Goal: Transaction & Acquisition: Purchase product/service

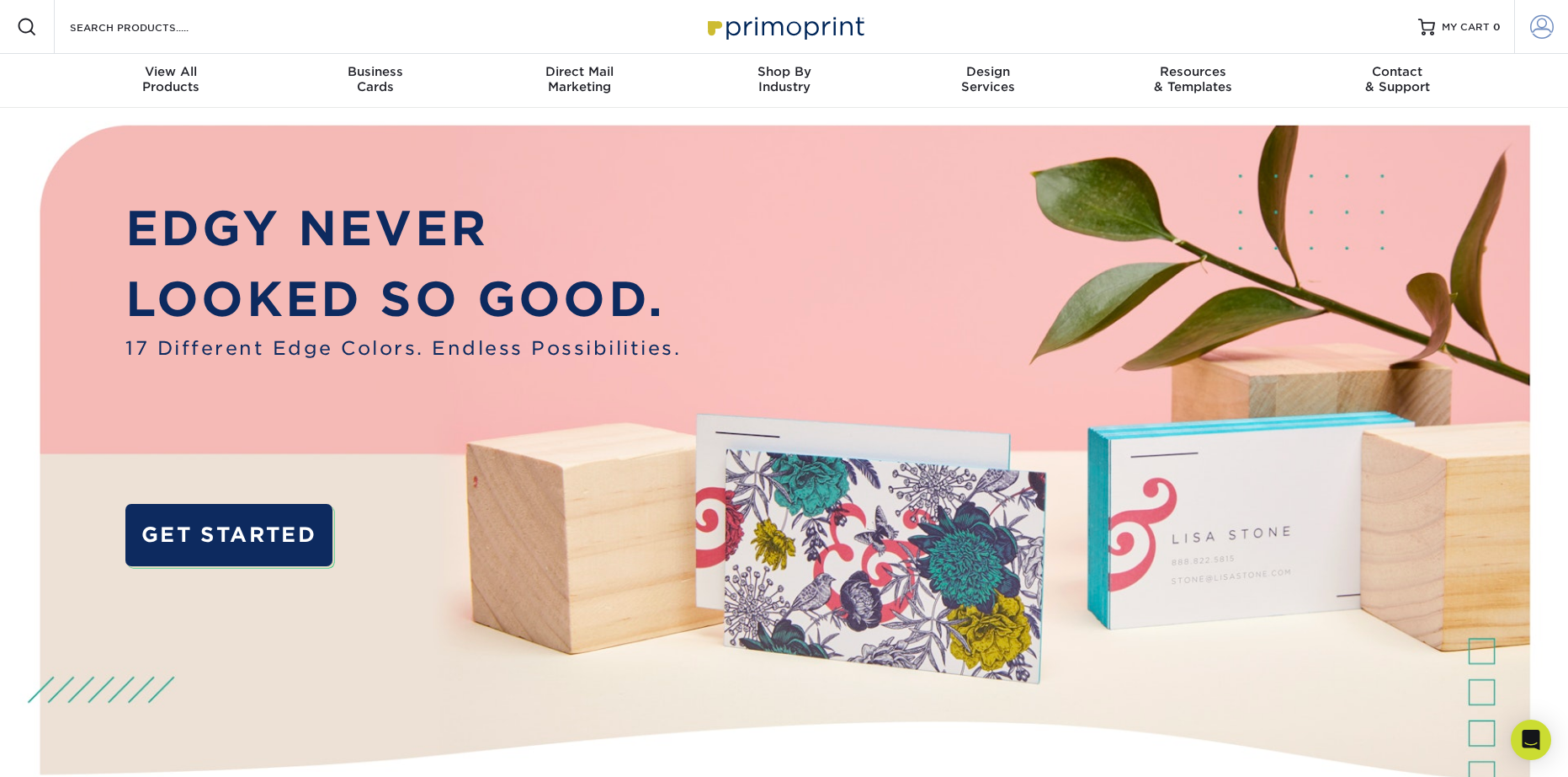
click at [1541, 32] on span at bounding box center [1542, 27] width 24 height 24
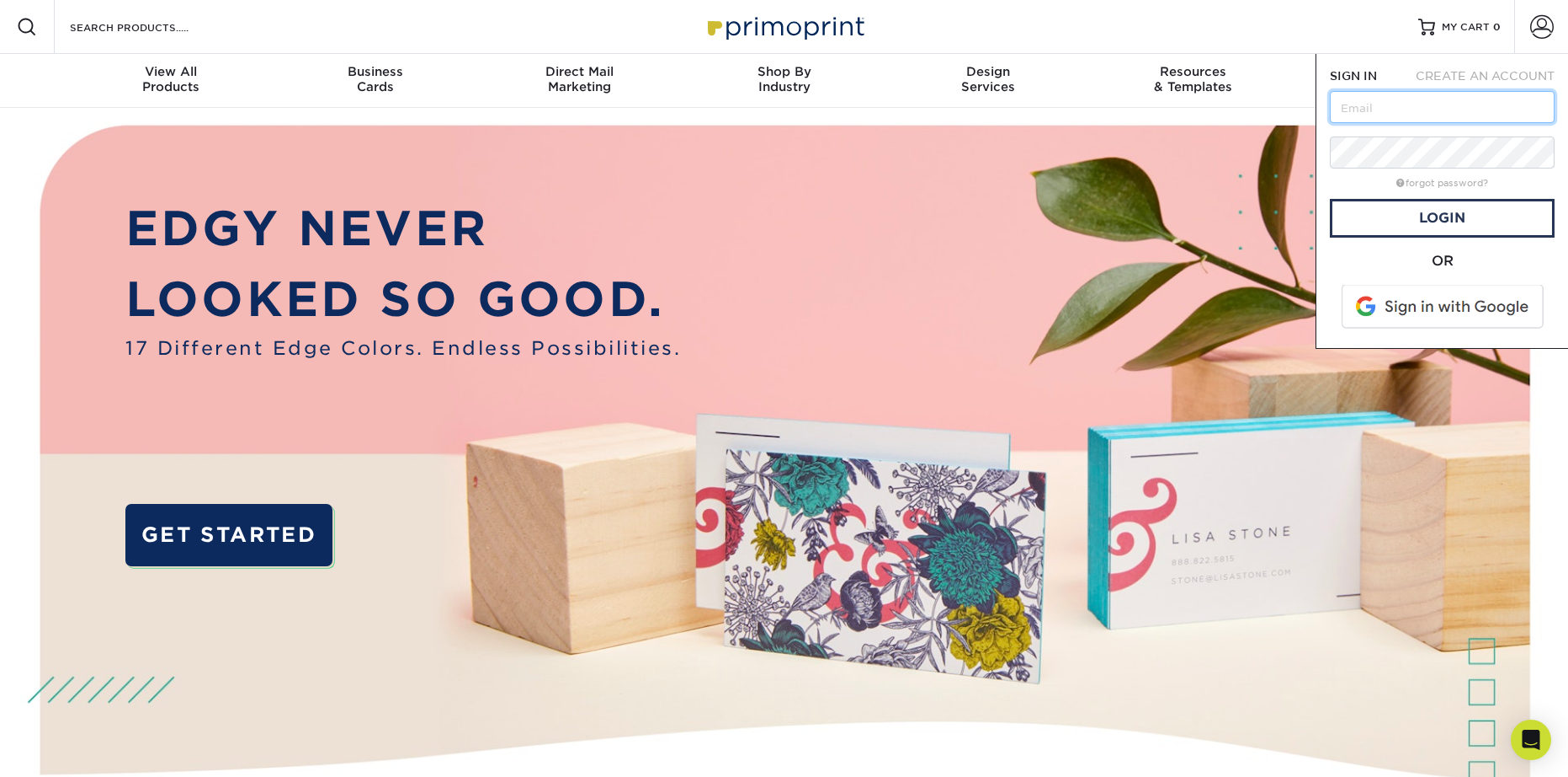
click at [1467, 108] on input "text" at bounding box center [1443, 107] width 224 height 32
type input "hawaiitropicalhoney@gmail.com"
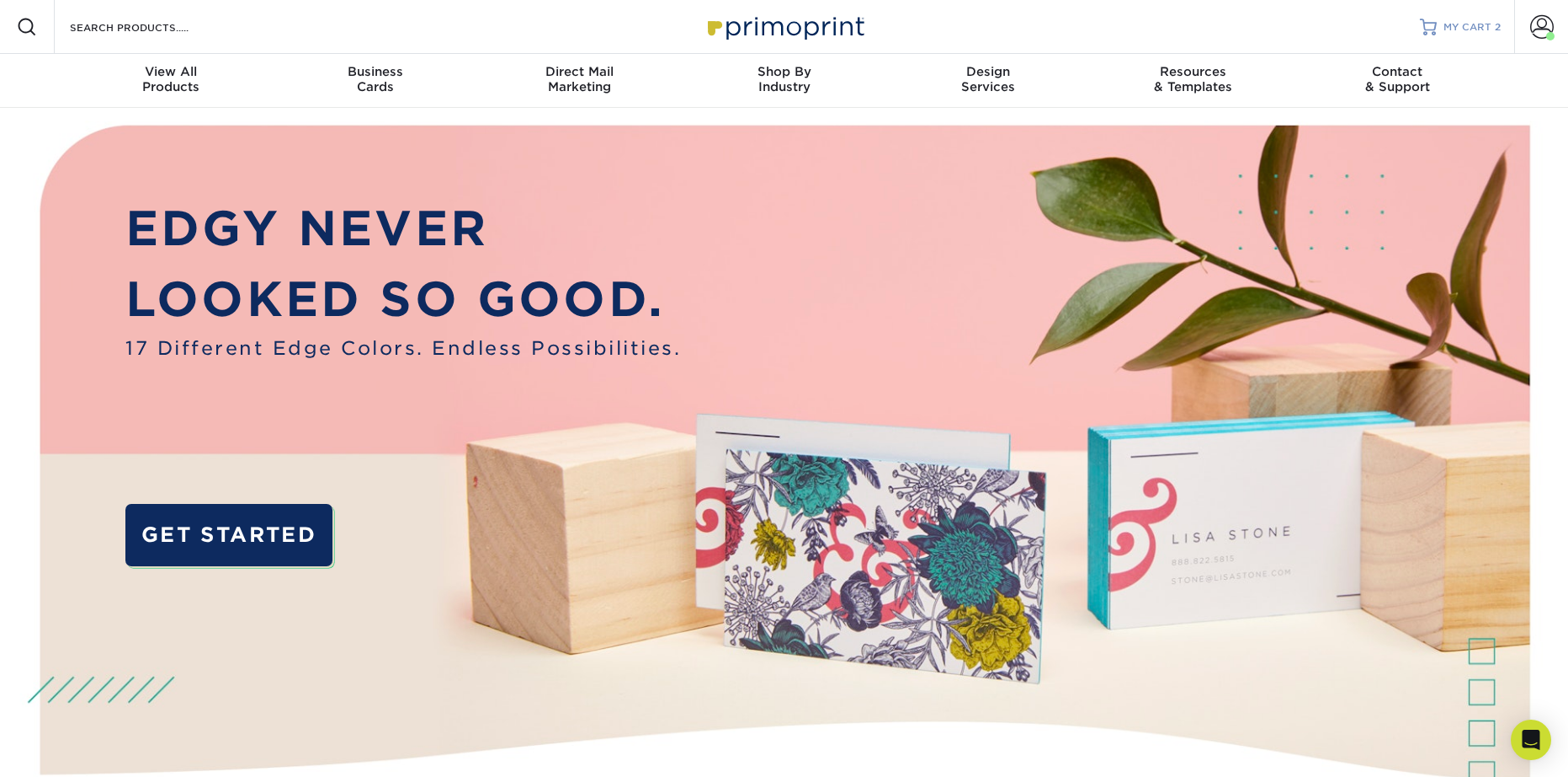
click at [1466, 36] on link "MY CART 2" at bounding box center [1460, 27] width 80 height 54
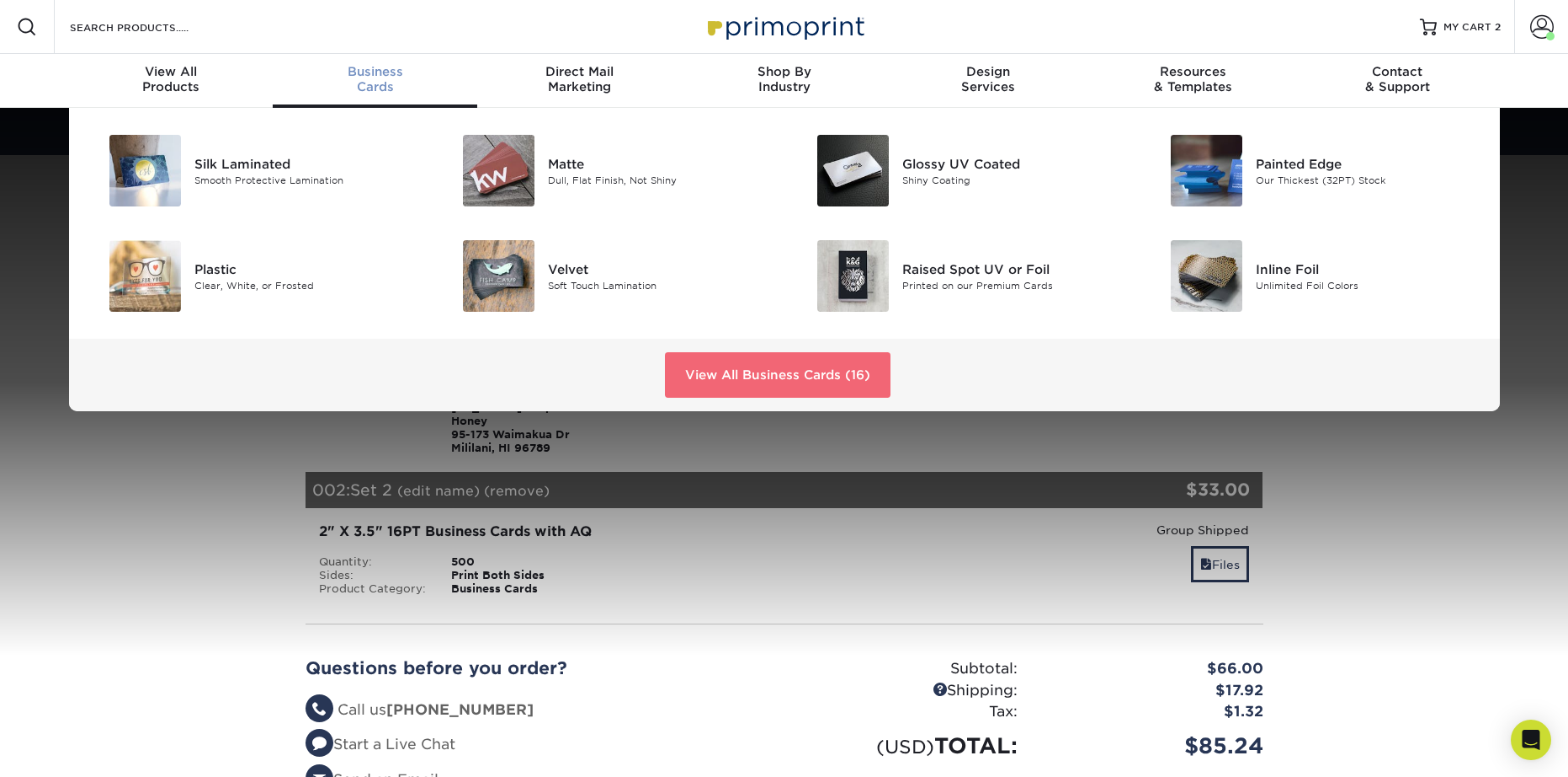
click at [752, 368] on link "View All Business Cards (16)" at bounding box center [778, 375] width 225 height 46
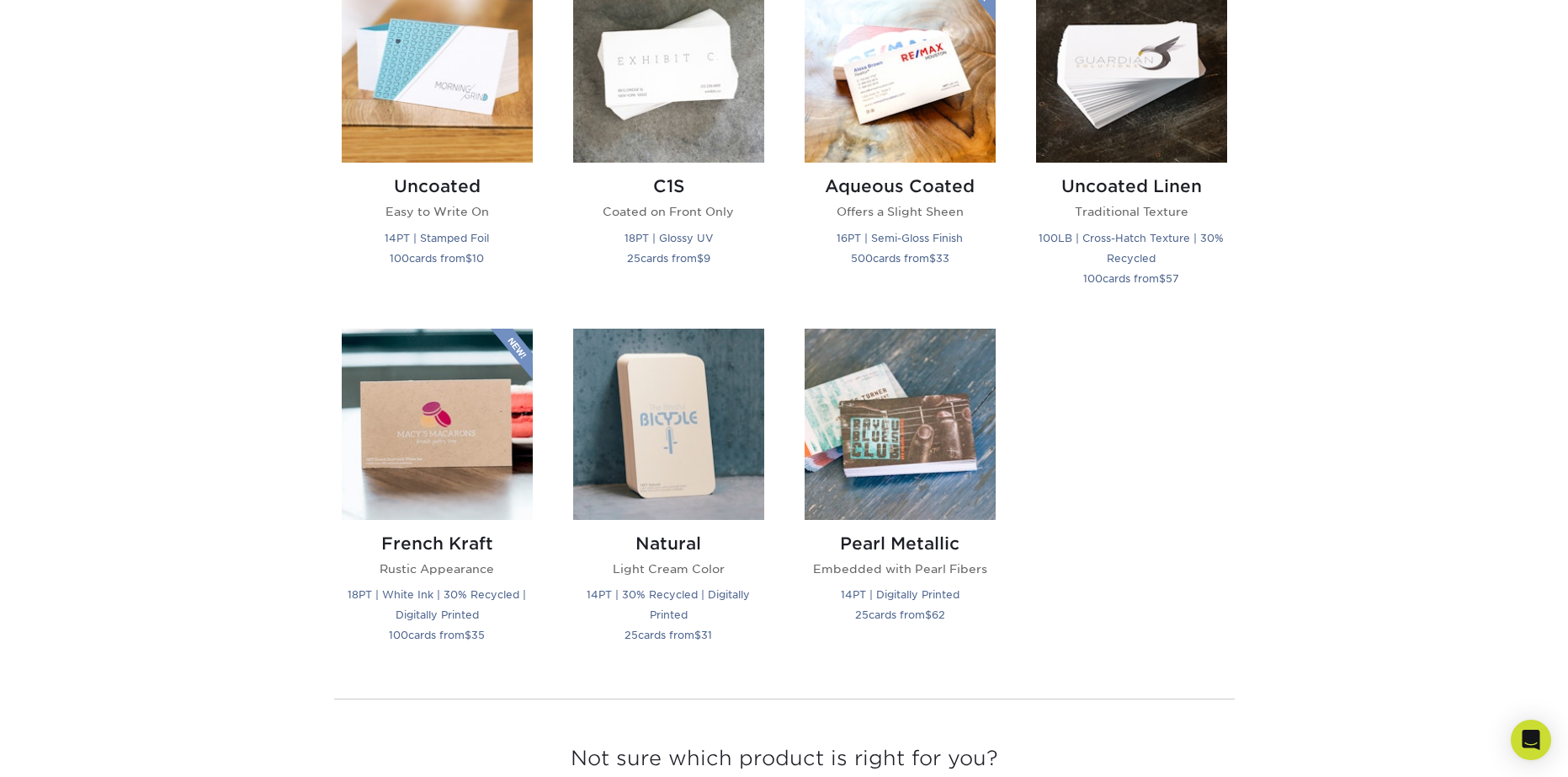
scroll to position [1601, 0]
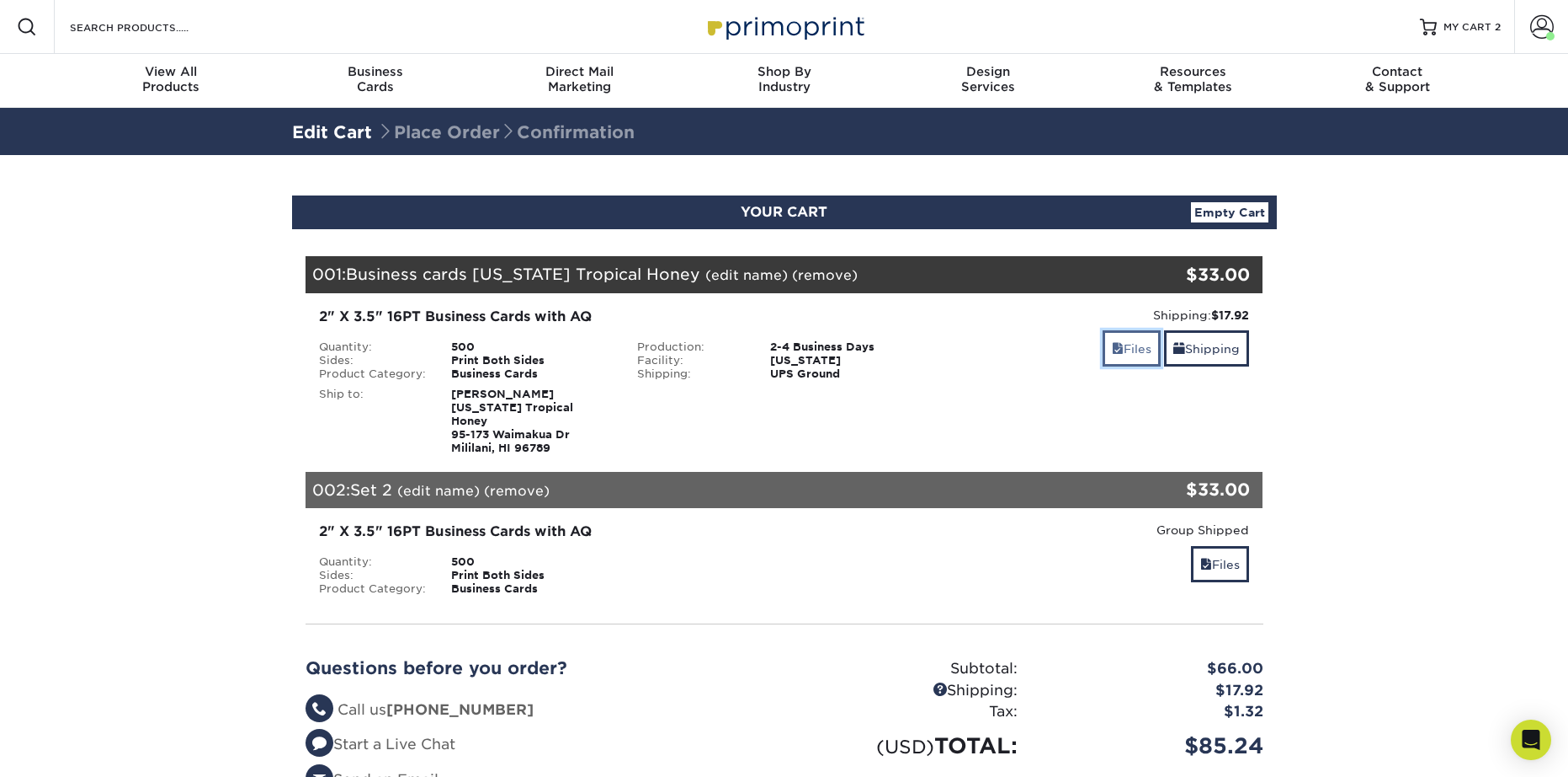
click at [1129, 352] on link "Files" at bounding box center [1132, 348] width 58 height 36
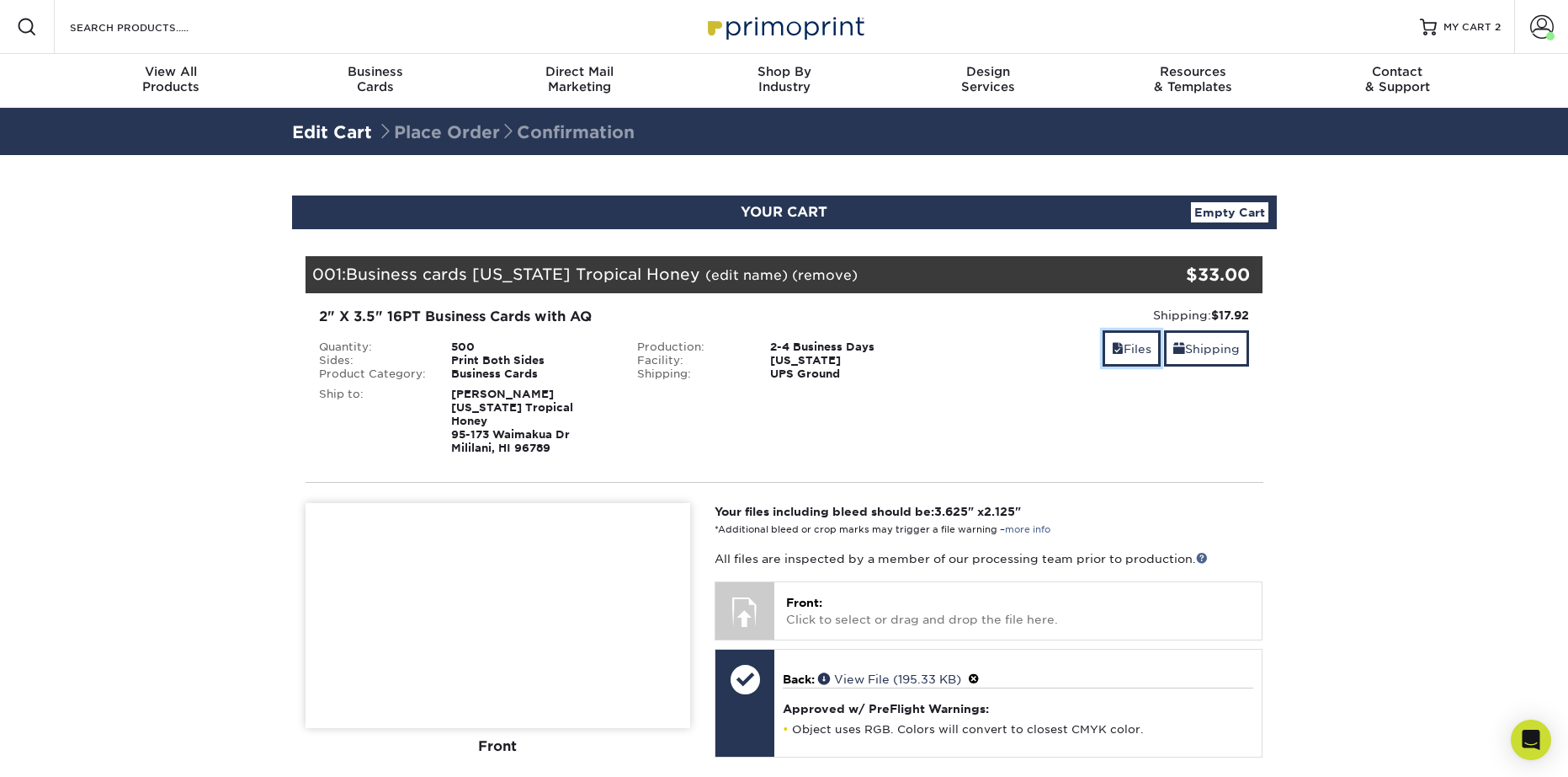
scroll to position [84, 0]
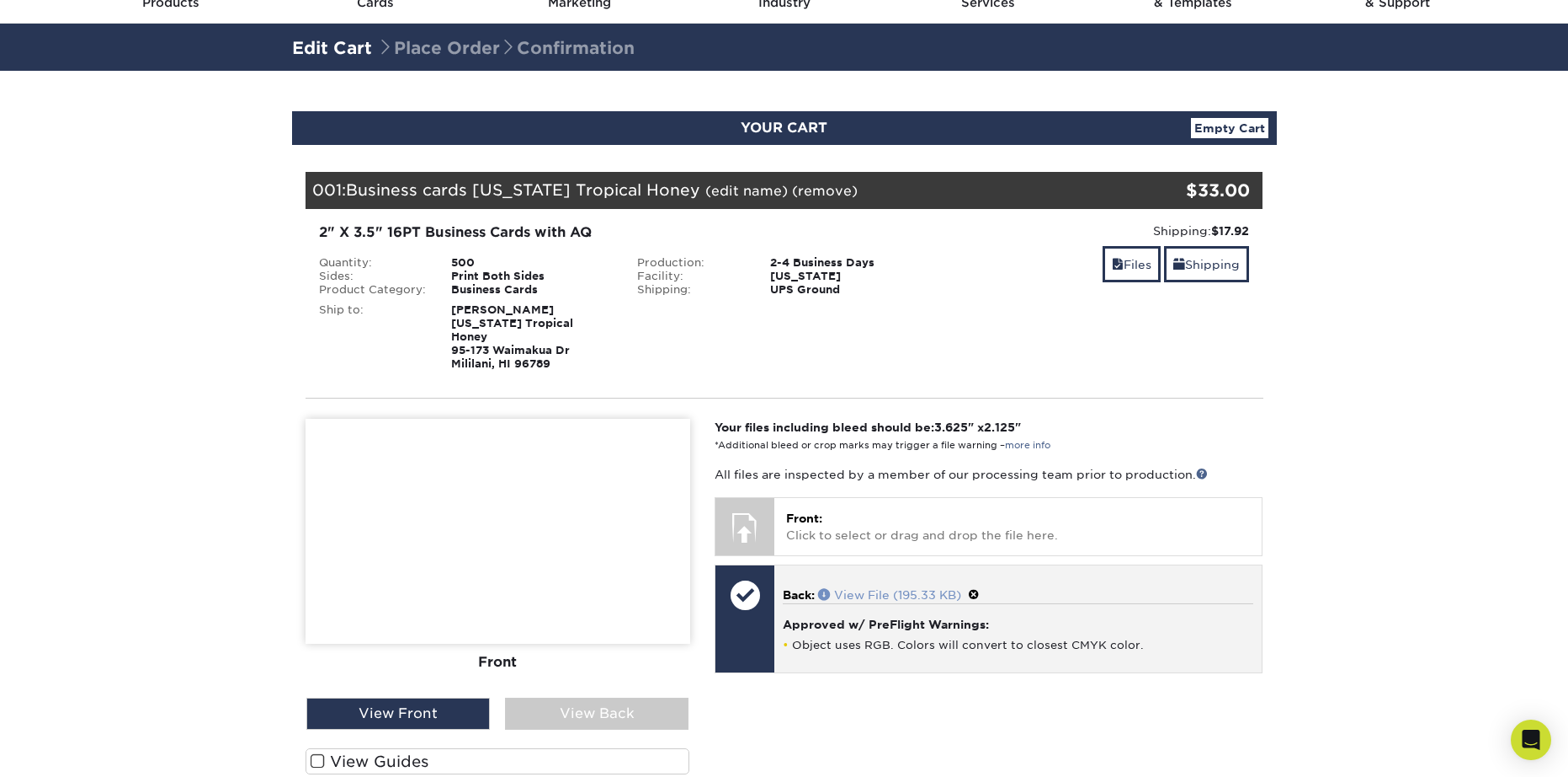
click at [894, 588] on link "View File (195.33 KB)" at bounding box center [890, 595] width 143 height 14
